Goal: Task Accomplishment & Management: Use online tool/utility

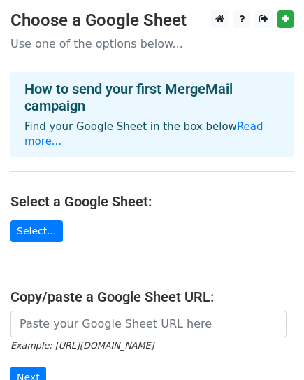
scroll to position [120, 0]
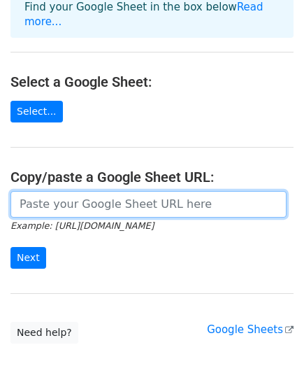
click at [68, 195] on input "url" at bounding box center [148, 204] width 276 height 27
paste input "https://docs.google.com/spreadsheets/d/1XpcVH2hiTE7YF0XQ15gX6APeIKztdi_JEPdAmby…"
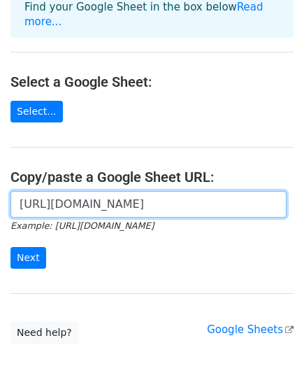
scroll to position [0, 395]
type input "https://docs.google.com/spreadsheets/d/1XpcVH2hiTE7YF0XQ15gX6APeIKztdi_JEPdAmby…"
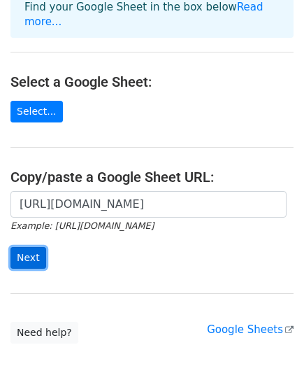
click at [25, 247] on input "Next" at bounding box center [28, 258] width 36 height 22
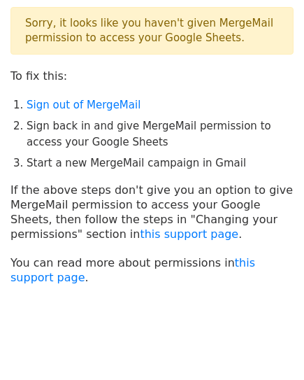
scroll to position [64, 0]
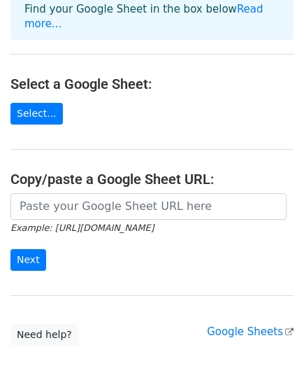
scroll to position [121, 0]
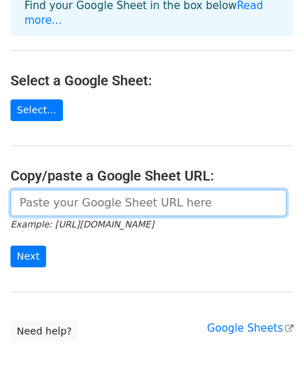
click at [53, 190] on input "url" at bounding box center [148, 203] width 276 height 27
paste input "https://docs.google.com/spreadsheets/d/1XpcVH2hiTE7YF0XQ15gX6APeIKztdi_JEPdAmby…"
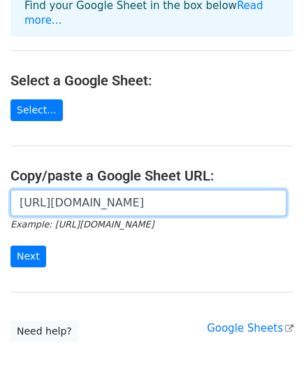
scroll to position [0, 395]
type input "https://docs.google.com/spreadsheets/d/1XpcVH2hiTE7YF0XQ15gX6APeIKztdi_JEPdAmby…"
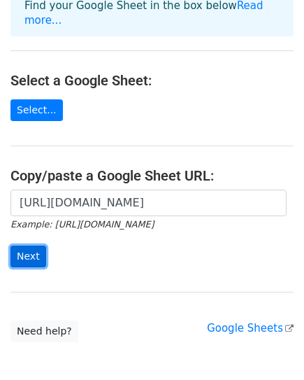
scroll to position [0, 0]
click at [31, 246] on input "Next" at bounding box center [28, 257] width 36 height 22
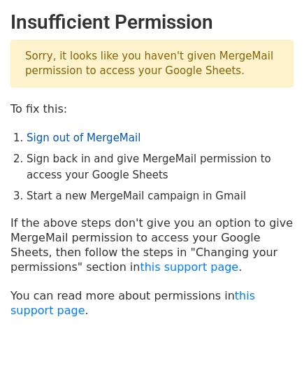
click at [58, 137] on link "Sign out of MergeMail" at bounding box center [84, 138] width 114 height 13
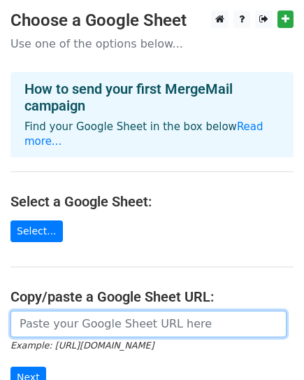
click at [50, 311] on input "url" at bounding box center [148, 324] width 276 height 27
paste input "https://docs.google.com/spreadsheets/d/1XpcVH2hiTE7YF0XQ15gX6APeIKztdi_JEPdAmby…"
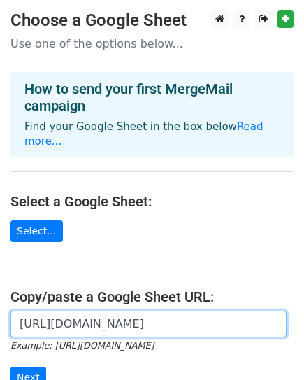
scroll to position [0, 395]
type input "https://docs.google.com/spreadsheets/d/1XpcVH2hiTE7YF0XQ15gX6APeIKztdi_JEPdAmby…"
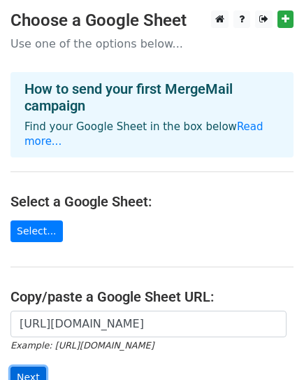
scroll to position [0, 0]
click at [29, 367] on input "Next" at bounding box center [28, 378] width 36 height 22
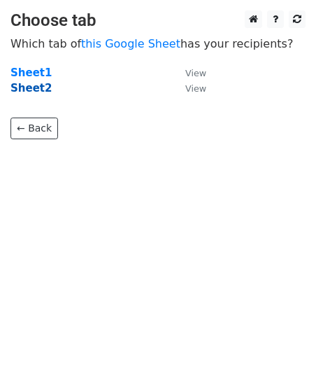
click at [26, 90] on strong "Sheet2" at bounding box center [30, 88] width 41 height 13
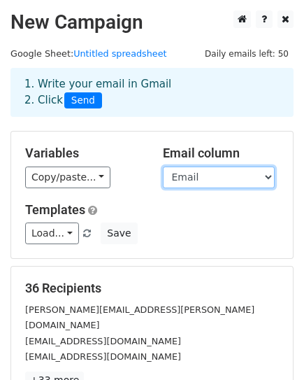
click at [198, 183] on select "Email First Name" at bounding box center [219, 178] width 112 height 22
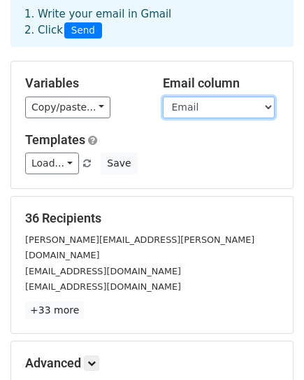
scroll to position [69, 0]
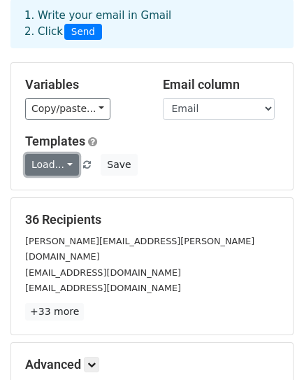
click at [63, 160] on link "Load..." at bounding box center [52, 165] width 54 height 22
click at [52, 168] on link "Load..." at bounding box center [52, 165] width 54 height 22
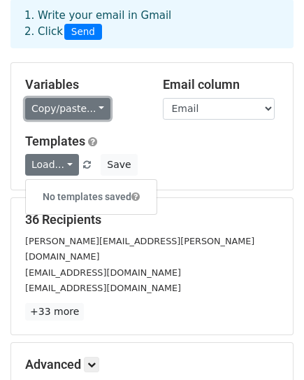
click at [67, 114] on link "Copy/paste..." at bounding box center [67, 109] width 85 height 22
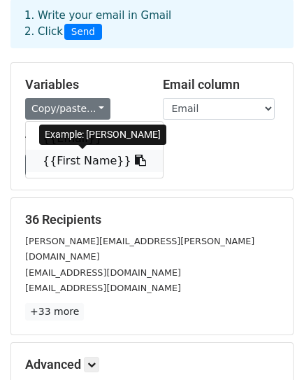
click at [78, 158] on link "{{First Name}}" at bounding box center [94, 161] width 137 height 22
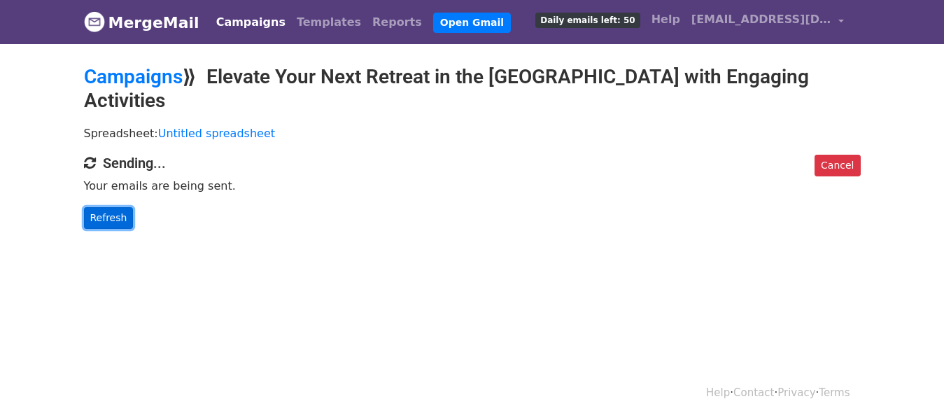
click at [91, 207] on link "Refresh" at bounding box center [109, 218] width 50 height 22
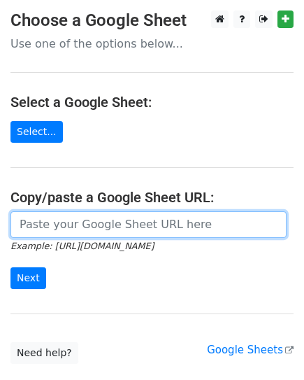
click at [34, 232] on input "url" at bounding box center [148, 224] width 276 height 27
type input "[URL][DOMAIN_NAME]"
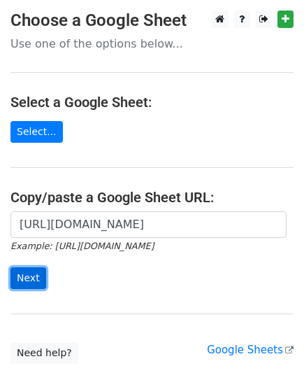
click at [27, 281] on input "Next" at bounding box center [28, 278] width 36 height 22
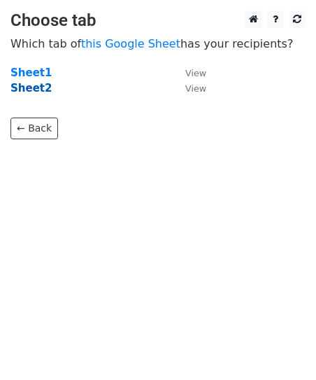
click at [22, 90] on strong "Sheet2" at bounding box center [30, 88] width 41 height 13
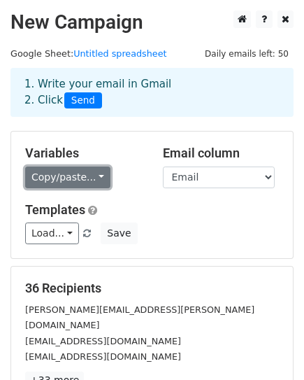
click at [65, 178] on link "Copy/paste..." at bounding box center [67, 178] width 85 height 22
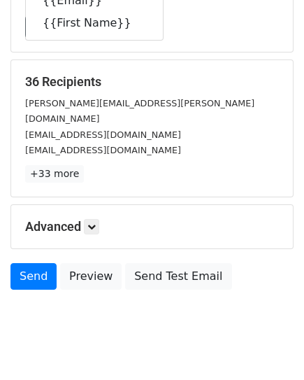
scroll to position [174, 0]
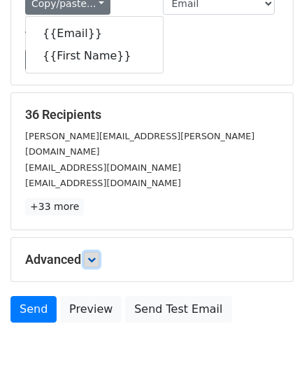
click at [90, 255] on icon at bounding box center [91, 259] width 8 height 8
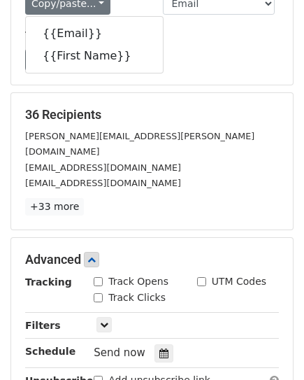
click at [132, 274] on label "Track Opens" at bounding box center [138, 281] width 60 height 15
click at [103, 277] on input "Track Opens" at bounding box center [98, 281] width 9 height 9
checkbox input "true"
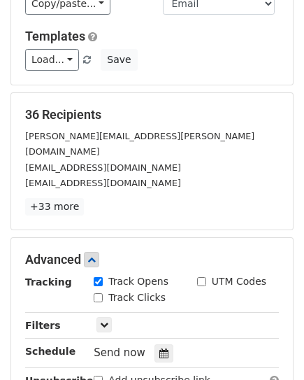
click at [123, 290] on label "Track Clicks" at bounding box center [136, 297] width 57 height 15
click at [103, 293] on input "Track Clicks" at bounding box center [98, 297] width 9 height 9
checkbox input "true"
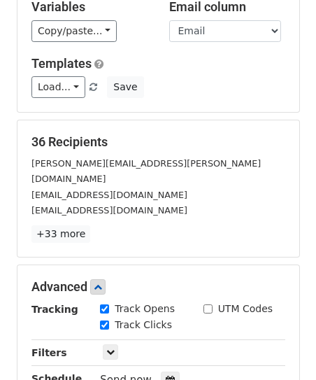
scroll to position [142, 0]
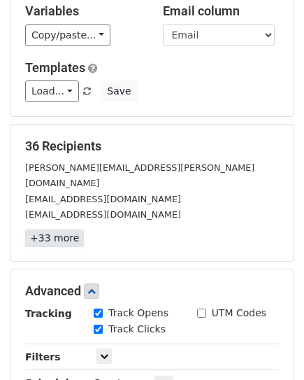
click at [47, 230] on link "+33 more" at bounding box center [54, 238] width 59 height 17
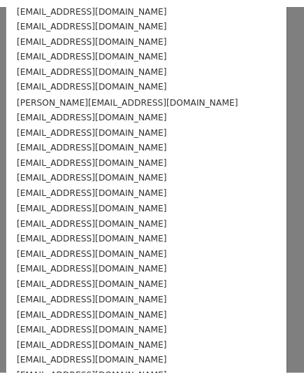
scroll to position [0, 0]
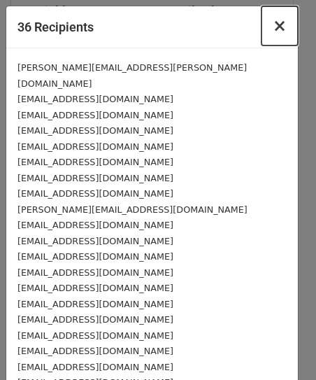
click at [273, 24] on span "×" at bounding box center [280, 26] width 14 height 20
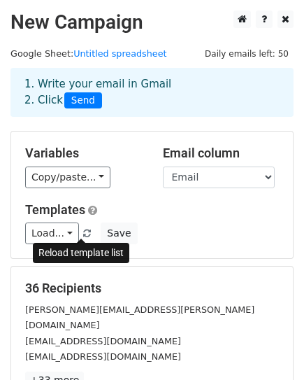
click at [83, 230] on span at bounding box center [87, 234] width 8 height 9
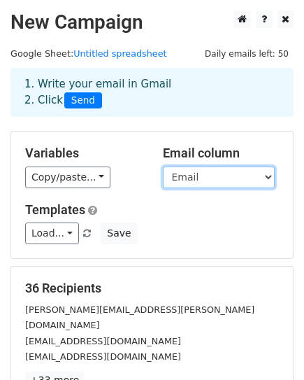
click at [225, 180] on select "Email First Name" at bounding box center [219, 178] width 112 height 22
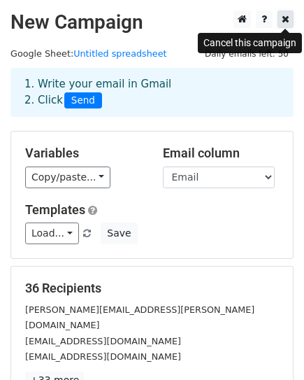
click at [283, 20] on icon at bounding box center [286, 19] width 8 height 10
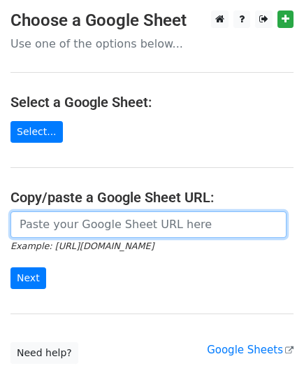
click at [38, 222] on input "url" at bounding box center [148, 224] width 276 height 27
type input "[URL][DOMAIN_NAME]"
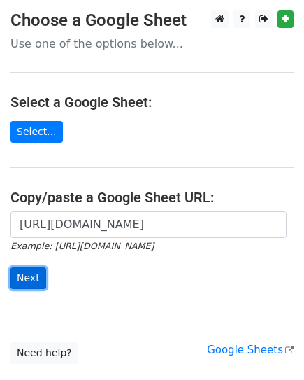
click at [22, 279] on input "Next" at bounding box center [28, 278] width 36 height 22
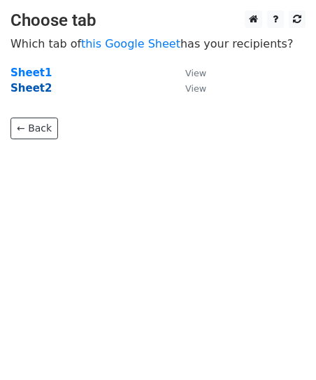
click at [24, 89] on strong "Sheet2" at bounding box center [30, 88] width 41 height 13
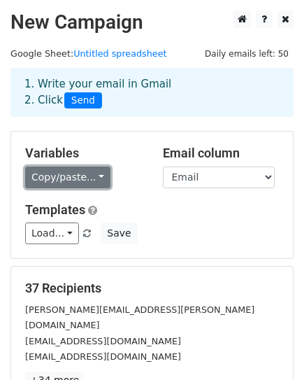
click at [73, 175] on link "Copy/paste..." at bounding box center [67, 178] width 85 height 22
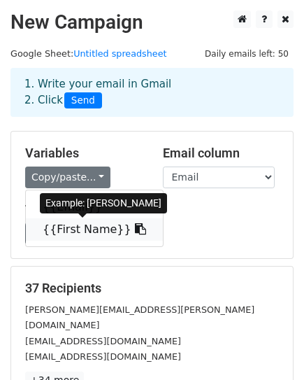
click at [63, 223] on link "{{First Name}}" at bounding box center [94, 229] width 137 height 22
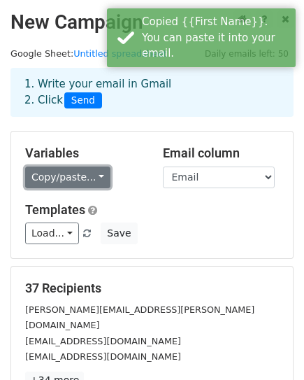
click at [87, 176] on link "Copy/paste..." at bounding box center [67, 178] width 85 height 22
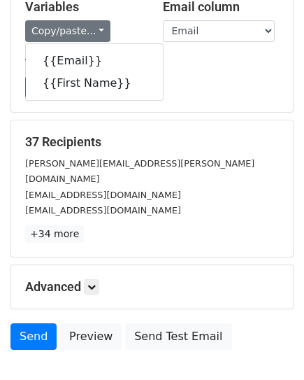
scroll to position [151, 0]
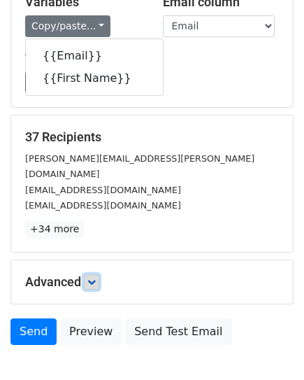
click at [92, 278] on icon at bounding box center [91, 282] width 8 height 8
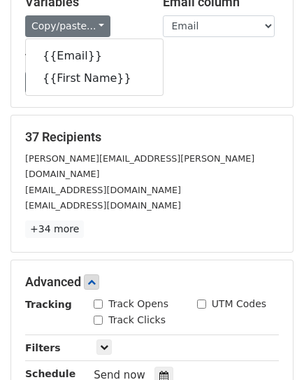
click at [98, 300] on input "Track Opens" at bounding box center [98, 304] width 9 height 9
checkbox input "true"
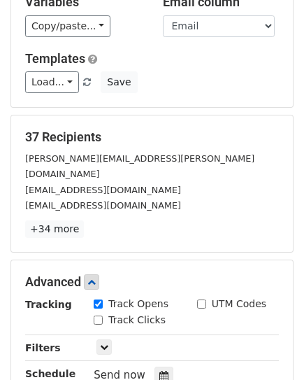
click at [99, 316] on input "Track Clicks" at bounding box center [98, 320] width 9 height 9
checkbox input "true"
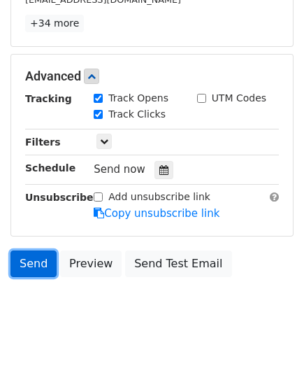
click at [24, 251] on link "Send" at bounding box center [33, 264] width 46 height 27
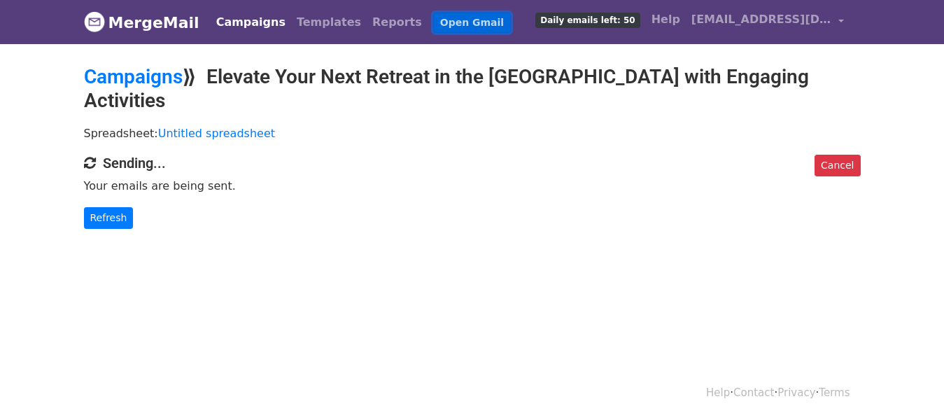
click at [433, 19] on link "Open Gmail" at bounding box center [472, 23] width 78 height 20
click at [111, 207] on link "Refresh" at bounding box center [109, 218] width 50 height 22
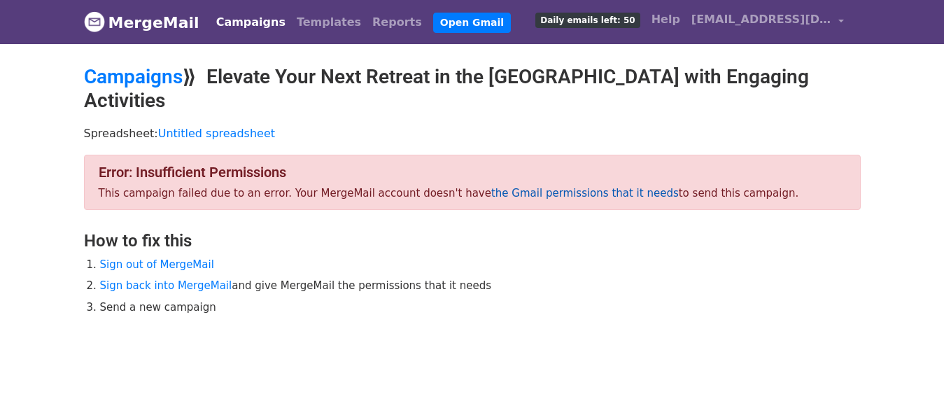
click at [530, 187] on link "the Gmail permissions that it needs" at bounding box center [585, 193] width 188 height 13
click at [168, 258] on link "Sign out of MergeMail" at bounding box center [157, 264] width 114 height 13
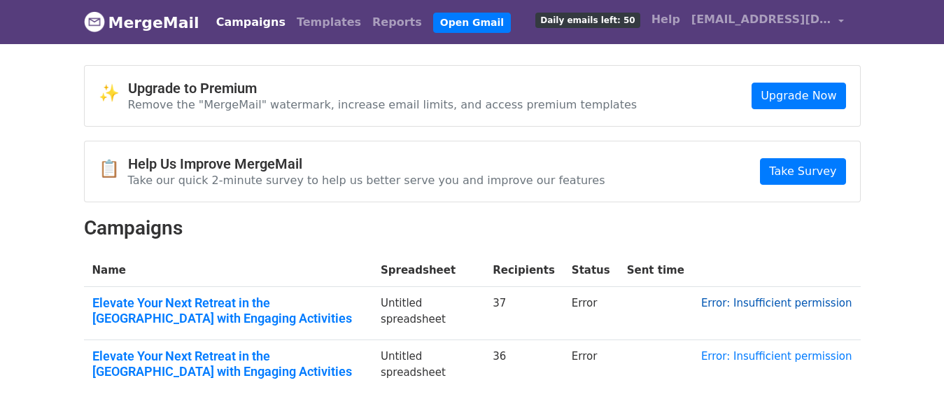
drag, startPoint x: 781, startPoint y: 306, endPoint x: 638, endPoint y: 339, distance: 147.2
click at [781, 306] on link "Error: Insufficient permission" at bounding box center [776, 303] width 151 height 13
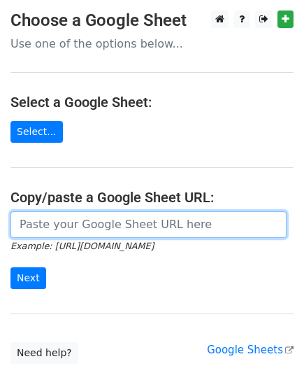
click at [30, 220] on input "url" at bounding box center [148, 224] width 276 height 27
type input "https://docs.google.com/spreadsheets/d/1XpcVH2hiTE7YF0XQ15gX6APeIKztdi_JEPdAmby…"
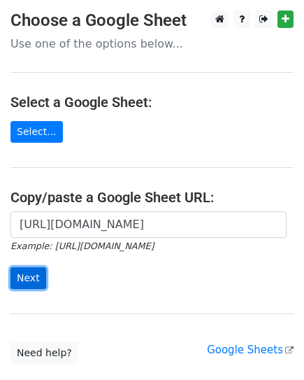
click at [23, 283] on input "Next" at bounding box center [28, 278] width 36 height 22
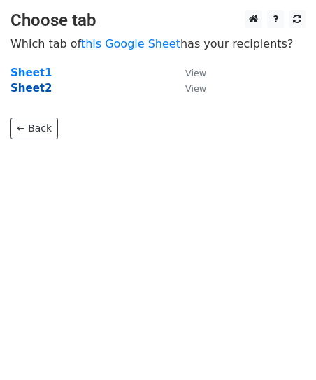
click at [34, 89] on strong "Sheet2" at bounding box center [30, 88] width 41 height 13
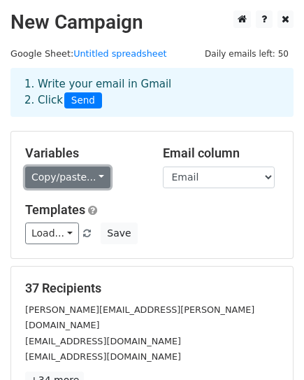
click at [58, 183] on link "Copy/paste..." at bounding box center [67, 178] width 85 height 22
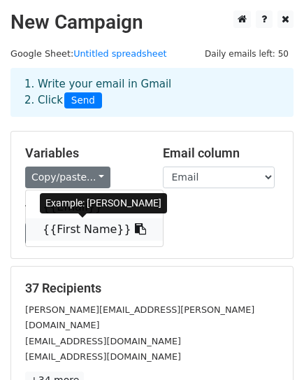
click at [65, 223] on link "{{First Name}}" at bounding box center [94, 229] width 137 height 22
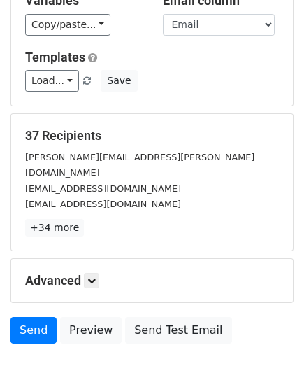
scroll to position [189, 0]
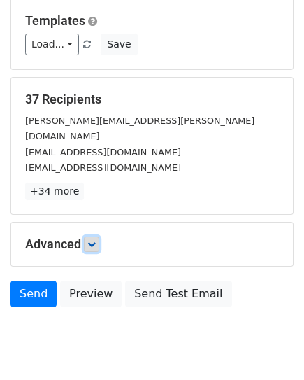
click at [88, 237] on link at bounding box center [91, 244] width 15 height 15
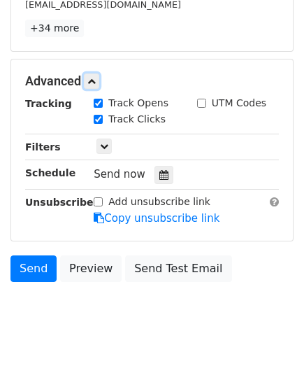
scroll to position [357, 0]
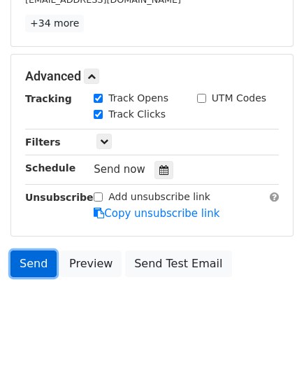
click at [41, 251] on link "Send" at bounding box center [33, 264] width 46 height 27
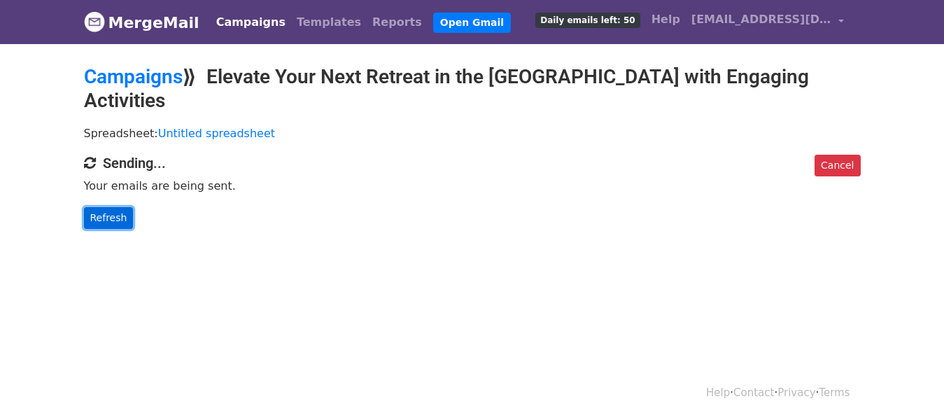
click at [104, 207] on link "Refresh" at bounding box center [109, 218] width 50 height 22
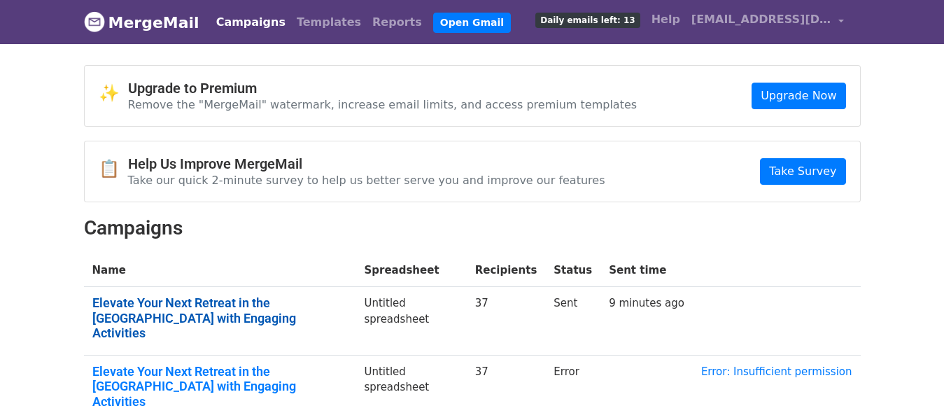
click at [281, 300] on link "Elevate Your Next Retreat in the [GEOGRAPHIC_DATA] with Engaging Activities" at bounding box center [219, 317] width 255 height 45
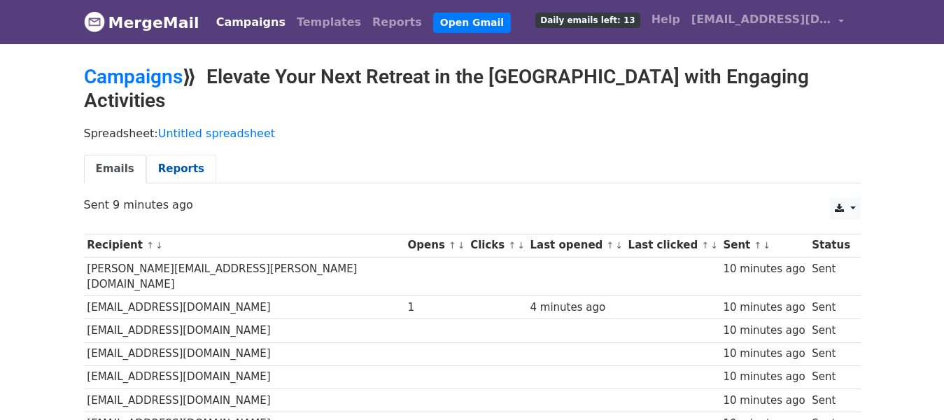
click at [185, 155] on link "Reports" at bounding box center [181, 169] width 70 height 29
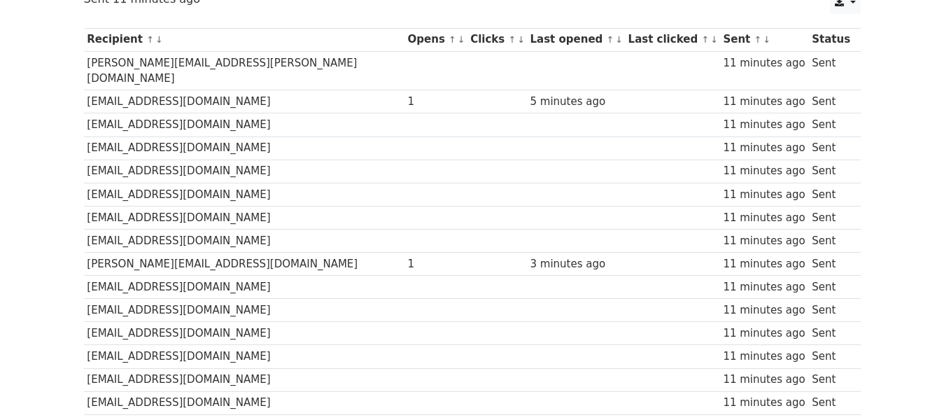
scroll to position [185, 0]
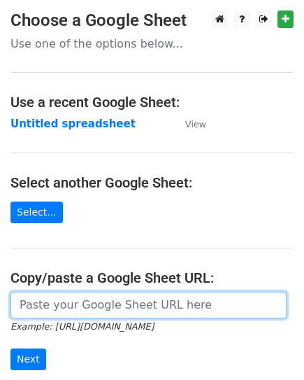
click at [50, 298] on input "url" at bounding box center [148, 305] width 276 height 27
type input "https://docs.google.com/spreadsheets/d/1XpcVH2hiTE7YF0XQ15gX6APeIKztdi_JEPdAmby…"
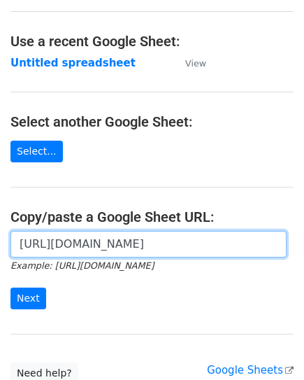
scroll to position [82, 0]
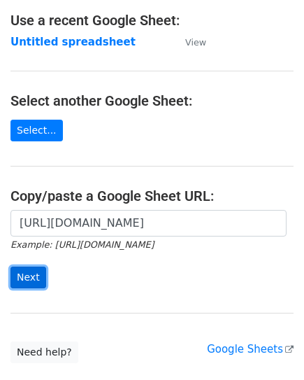
click at [27, 278] on input "Next" at bounding box center [28, 278] width 36 height 22
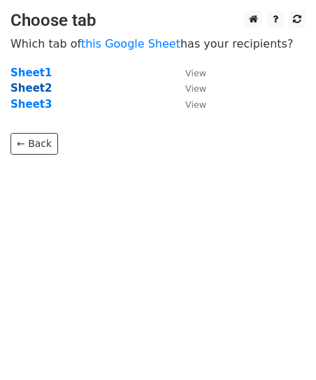
click at [20, 89] on strong "Sheet2" at bounding box center [30, 88] width 41 height 13
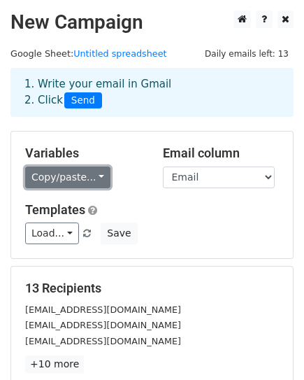
click at [35, 174] on link "Copy/paste..." at bounding box center [67, 178] width 85 height 22
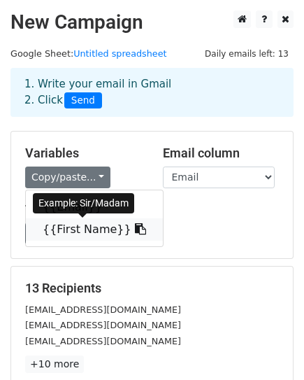
click at [76, 231] on link "{{First Name}}" at bounding box center [94, 229] width 137 height 22
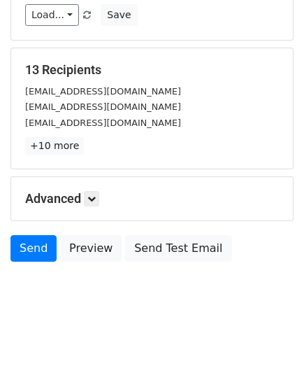
scroll to position [220, 0]
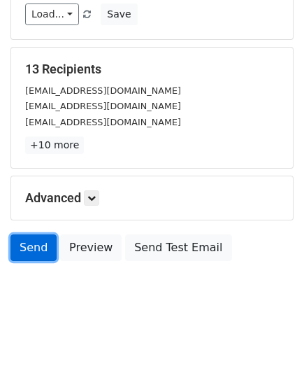
click at [35, 242] on link "Send" at bounding box center [33, 247] width 46 height 27
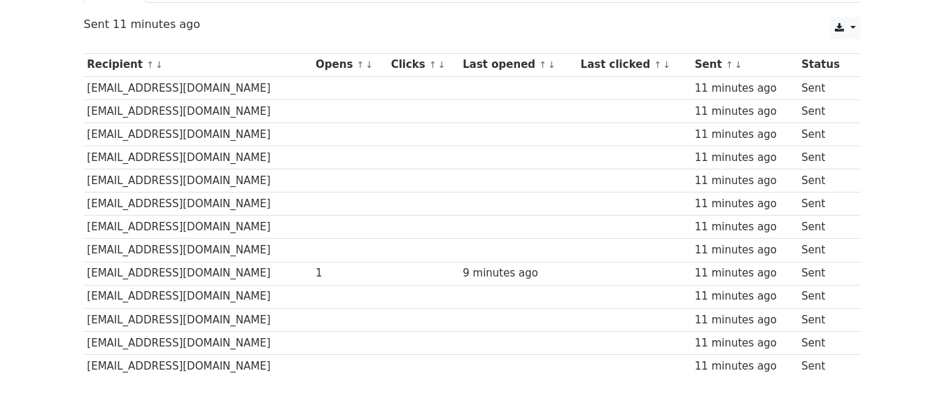
scroll to position [172, 0]
